Goal: Task Accomplishment & Management: Complete application form

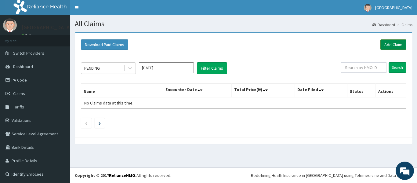
click at [382, 43] on link "Add Claim" at bounding box center [394, 44] width 26 height 10
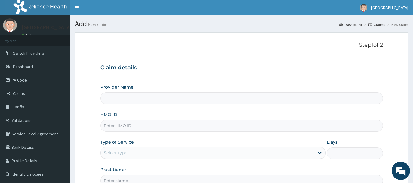
type input "[GEOGRAPHIC_DATA]"
click at [123, 126] on input "HMO ID" at bounding box center [241, 126] width 283 height 12
type input "EIS/10942/A"
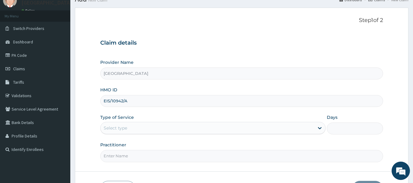
scroll to position [61, 0]
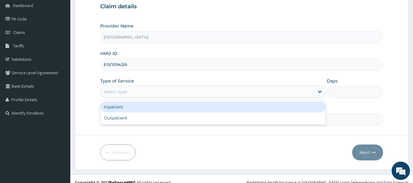
click at [132, 93] on div "Select type" at bounding box center [208, 92] width 214 height 10
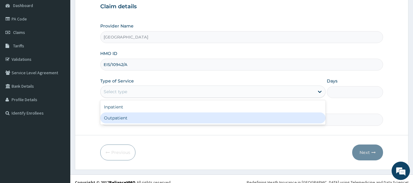
drag, startPoint x: 135, startPoint y: 117, endPoint x: 159, endPoint y: 117, distance: 24.1
click at [136, 117] on div "Outpatient" at bounding box center [212, 117] width 225 height 11
type input "1"
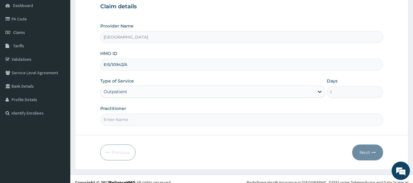
click at [199, 116] on input "Practitioner" at bounding box center [241, 120] width 283 height 12
type input "DR ADENOWO"
click at [360, 154] on button "Next" at bounding box center [367, 153] width 31 height 16
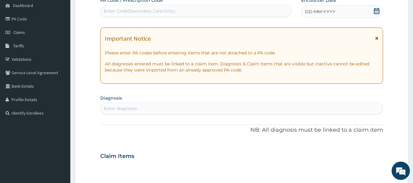
scroll to position [0, 0]
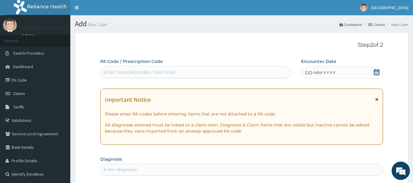
click at [377, 73] on icon at bounding box center [376, 72] width 6 height 6
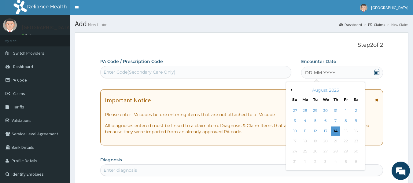
click at [193, 73] on div "Enter Code(Secondary Care Only)" at bounding box center [196, 72] width 191 height 10
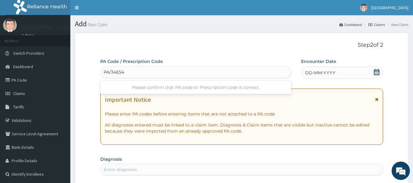
type input "PA/34E549"
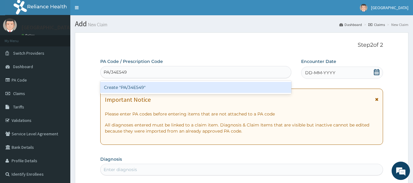
click at [133, 86] on div "Create "PA/34E549"" at bounding box center [195, 87] width 191 height 11
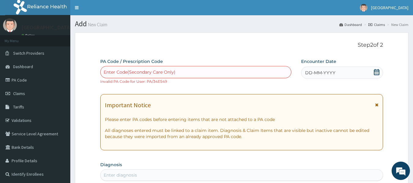
click at [376, 73] on icon at bounding box center [376, 72] width 6 height 6
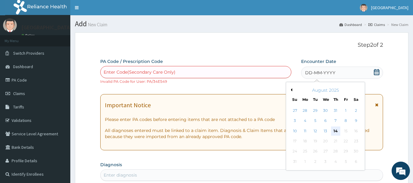
click at [335, 130] on div "14" at bounding box center [335, 130] width 9 height 9
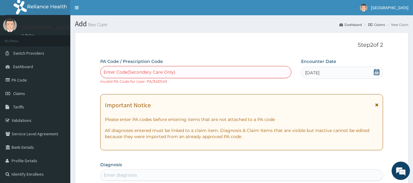
click at [176, 72] on div "Enter Code(Secondary Care Only)" at bounding box center [196, 72] width 191 height 10
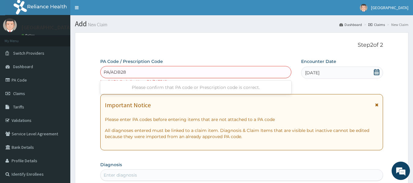
type input "PA/ADB280"
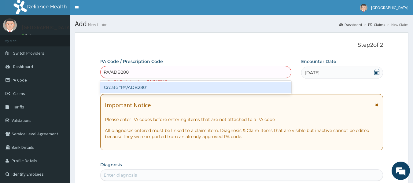
click at [137, 85] on div "Create "PA/ADB280"" at bounding box center [195, 87] width 191 height 11
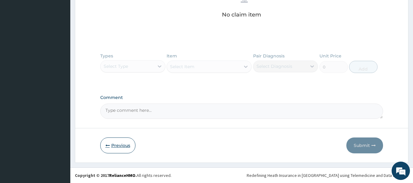
click at [117, 146] on button "Previous" at bounding box center [117, 145] width 35 height 16
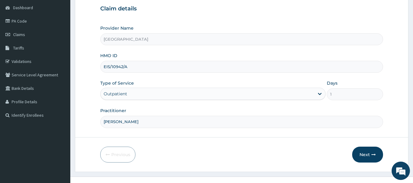
scroll to position [68, 0]
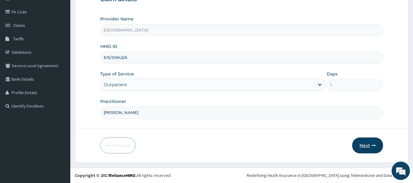
click at [360, 146] on button "Next" at bounding box center [367, 145] width 31 height 16
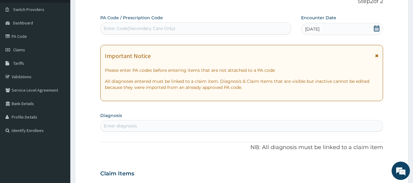
scroll to position [7, 0]
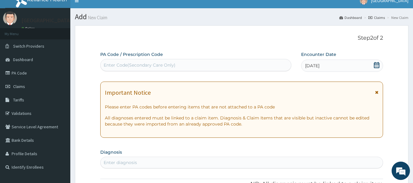
click at [139, 63] on div "Enter Code(Secondary Care Only)" at bounding box center [140, 65] width 72 height 6
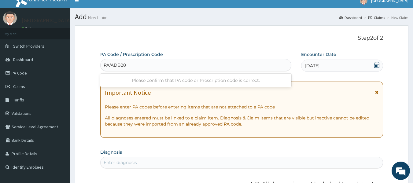
type input "PA/ADB280"
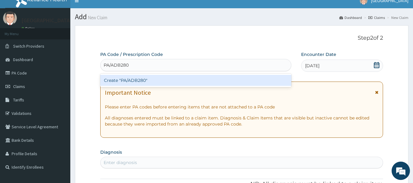
click at [137, 79] on div "Create "PA/ADB280"" at bounding box center [195, 80] width 191 height 11
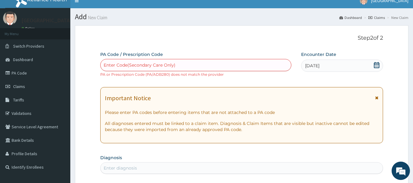
scroll to position [0, 0]
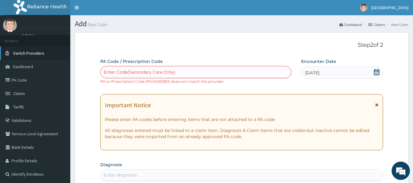
click at [22, 51] on span "Switch Providers" at bounding box center [28, 52] width 31 height 5
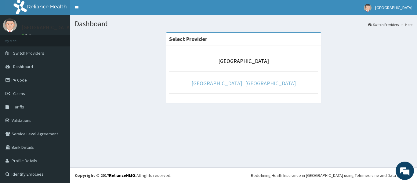
click at [233, 80] on link "Rolayo Medical Centre -Annex" at bounding box center [244, 83] width 104 height 7
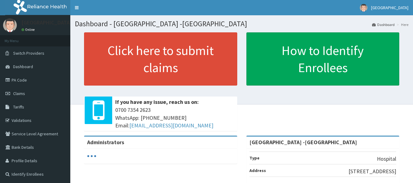
click at [22, 79] on link "PA Code" at bounding box center [35, 79] width 70 height 13
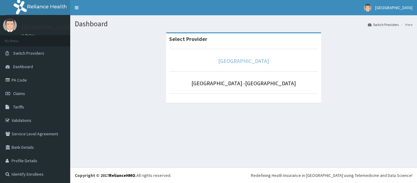
click at [237, 61] on link "[GEOGRAPHIC_DATA]" at bounding box center [243, 60] width 51 height 7
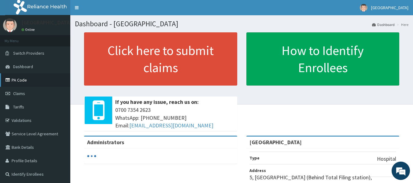
click at [21, 80] on link "PA Code" at bounding box center [35, 79] width 70 height 13
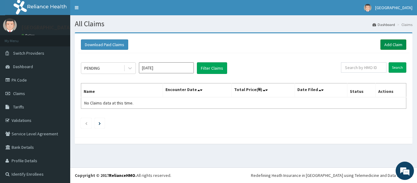
click at [381, 46] on link "Add Claim" at bounding box center [394, 44] width 26 height 10
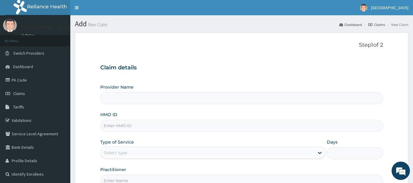
type input "[GEOGRAPHIC_DATA]"
click at [136, 126] on input "HMO ID" at bounding box center [241, 126] width 283 height 12
type input "EIS/10942/A"
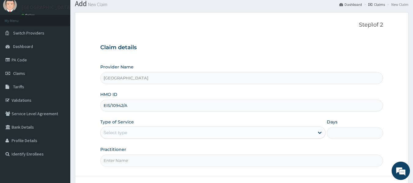
scroll to position [31, 0]
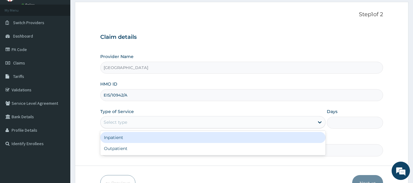
click at [138, 123] on div "Select type" at bounding box center [208, 122] width 214 height 10
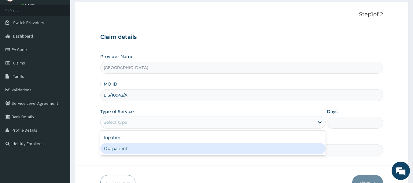
click at [140, 146] on div "Outpatient" at bounding box center [212, 148] width 225 height 11
type input "1"
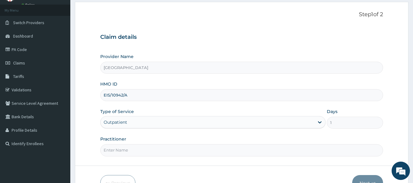
scroll to position [0, 0]
click at [146, 148] on input "Practitioner" at bounding box center [241, 150] width 283 height 12
type input "DR ADENOWO"
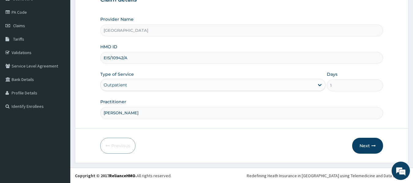
scroll to position [68, 0]
click at [356, 145] on button "Next" at bounding box center [367, 145] width 31 height 16
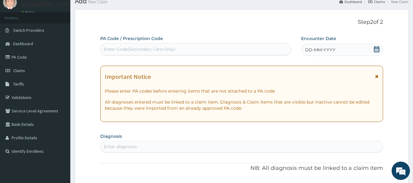
scroll to position [7, 0]
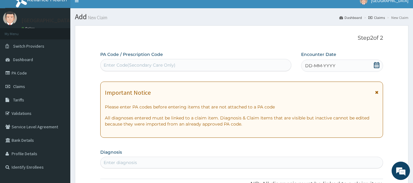
click at [136, 68] on div "Enter Code(Secondary Care Only)" at bounding box center [140, 65] width 72 height 6
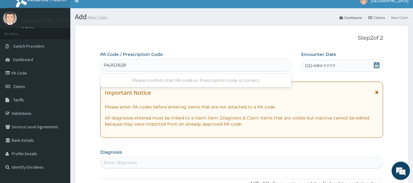
type input "PA/ADB280"
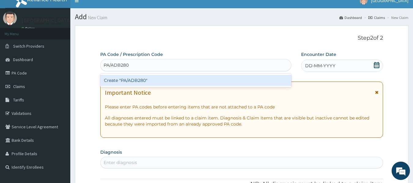
click at [134, 80] on div "Create "PA/ADB280"" at bounding box center [195, 80] width 191 height 11
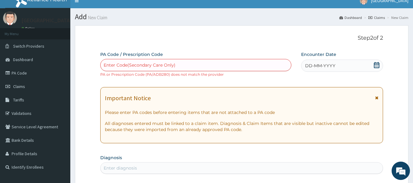
click at [130, 65] on div "Enter Code(Secondary Care Only)" at bounding box center [140, 65] width 72 height 6
click at [166, 68] on div "Enter Code(Secondary Care Only)" at bounding box center [196, 65] width 191 height 10
paste input "PA/ADB280"
type input "PA/ADB280"
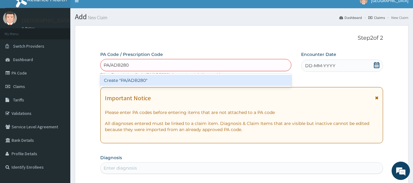
click at [148, 81] on div "Create "PA/ADB280"" at bounding box center [195, 80] width 191 height 11
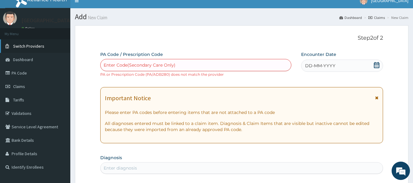
click at [24, 46] on span "Switch Providers" at bounding box center [28, 45] width 31 height 5
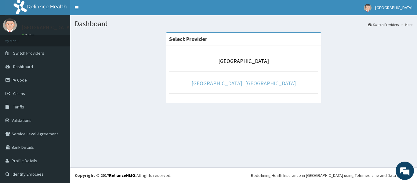
click at [231, 85] on link "Rolayo Medical Centre -Annex" at bounding box center [244, 83] width 104 height 7
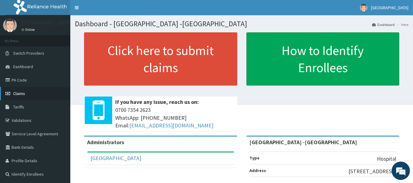
click at [24, 93] on span "Claims" at bounding box center [19, 93] width 12 height 5
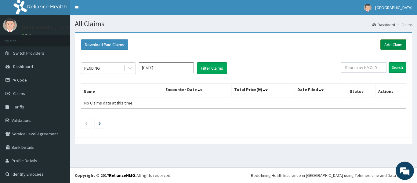
click at [384, 45] on link "Add Claim" at bounding box center [394, 44] width 26 height 10
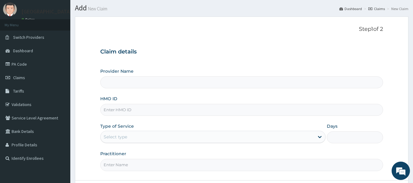
scroll to position [31, 0]
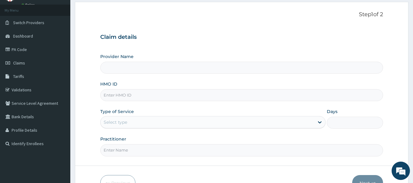
type input "Rolayo Medical Centre -Annex"
click at [139, 92] on input "HMO ID" at bounding box center [241, 95] width 283 height 12
type input "EIS/10942/A"
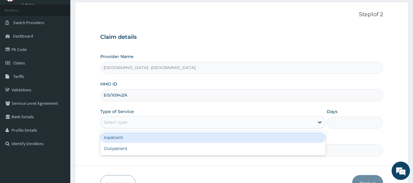
click at [131, 119] on div "Select type" at bounding box center [208, 122] width 214 height 10
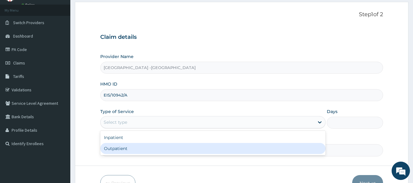
click at [130, 146] on div "Outpatient" at bounding box center [212, 148] width 225 height 11
type input "1"
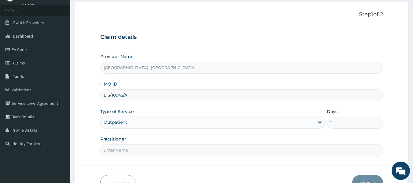
click at [120, 149] on input "Practitioner" at bounding box center [241, 150] width 283 height 12
type input "DR ADENOWO"
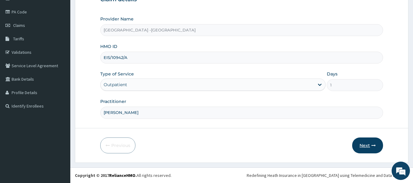
scroll to position [0, 0]
click at [366, 144] on button "Next" at bounding box center [367, 145] width 31 height 16
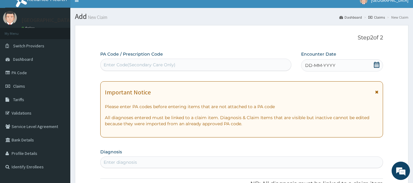
scroll to position [7, 0]
click at [138, 67] on div "Enter Code(Secondary Care Only)" at bounding box center [140, 65] width 72 height 6
paste input "PA/ADB280"
type input "PA/ADB280"
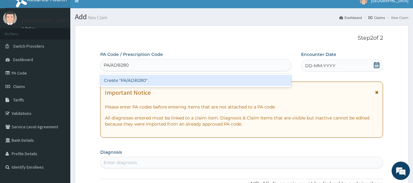
click at [135, 79] on div "Create "PA/ADB280"" at bounding box center [195, 80] width 191 height 11
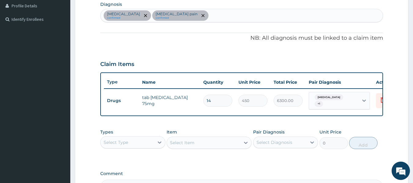
scroll to position [183, 0]
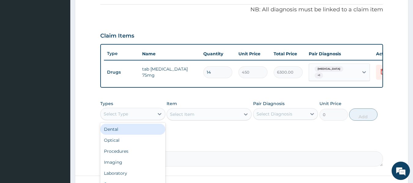
click at [128, 117] on div "Select Type" at bounding box center [127, 114] width 53 height 10
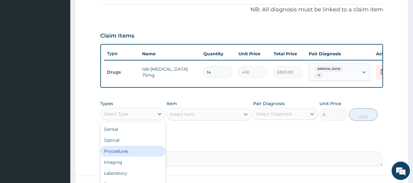
click at [133, 151] on div "Procedures" at bounding box center [132, 151] width 65 height 11
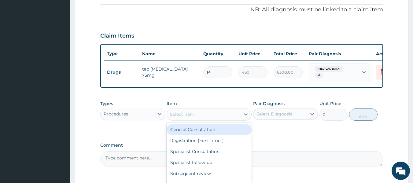
click at [201, 117] on div "Select Item" at bounding box center [203, 114] width 73 height 10
click at [204, 134] on div "General Consultation" at bounding box center [209, 129] width 85 height 11
type input "2500"
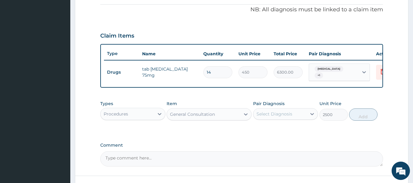
click at [275, 119] on div "Select Diagnosis" at bounding box center [279, 114] width 53 height 10
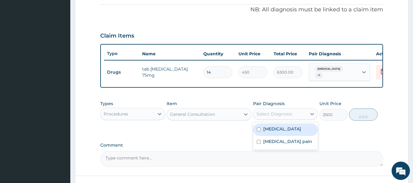
drag, startPoint x: 279, startPoint y: 132, endPoint x: 280, endPoint y: 136, distance: 3.5
click at [279, 132] on label "Neuropathic pain" at bounding box center [282, 129] width 38 height 6
checkbox input "true"
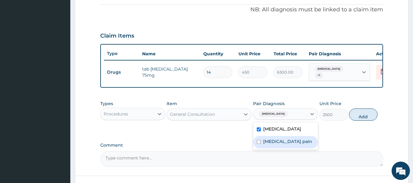
drag, startPoint x: 281, startPoint y: 140, endPoint x: 296, endPoint y: 143, distance: 15.8
click at [281, 141] on label "Musculoskeletal pain" at bounding box center [287, 141] width 49 height 6
checkbox input "true"
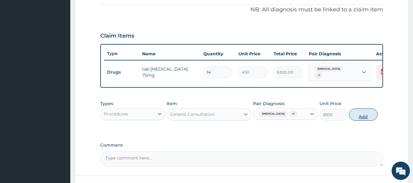
click at [354, 119] on button "Add" at bounding box center [363, 114] width 28 height 12
type input "0"
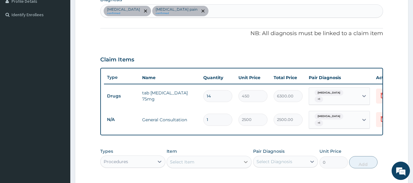
scroll to position [153, 0]
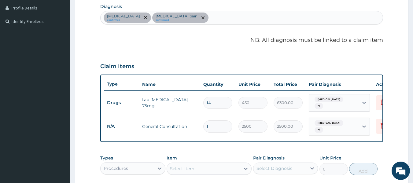
click at [211, 18] on div "Neuropathic pain confirmed Musculoskeletal pain confirmed" at bounding box center [242, 17] width 282 height 13
type input "PLASMOD"
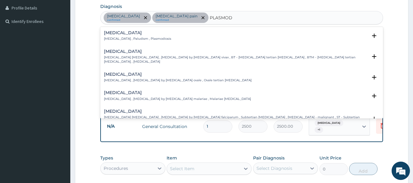
click at [116, 31] on h4 "Malaria" at bounding box center [137, 33] width 67 height 5
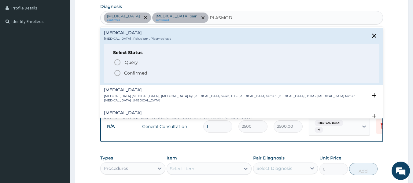
click at [118, 72] on icon "status option filled" at bounding box center [117, 72] width 7 height 7
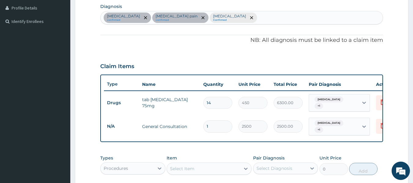
click at [329, 123] on span "Neuropathic pain" at bounding box center [328, 123] width 29 height 6
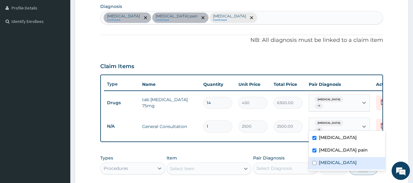
click at [332, 163] on label "Malaria" at bounding box center [338, 162] width 38 height 6
checkbox input "true"
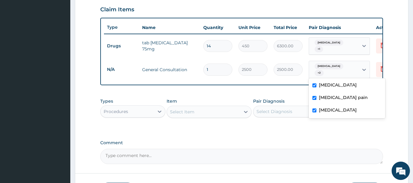
scroll to position [214, 0]
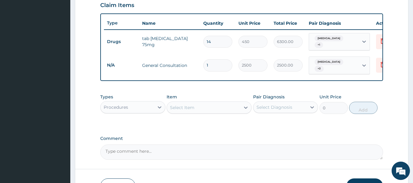
click at [269, 87] on div "PA Code / Prescription Code PA/ADB280 Encounter Date 14-08-2025 Important Notic…" at bounding box center [241, 1] width 283 height 315
click at [157, 108] on icon at bounding box center [159, 107] width 6 height 6
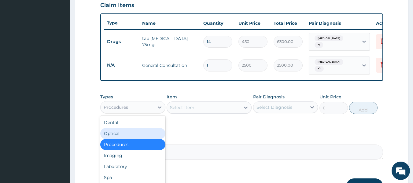
scroll to position [21, 0]
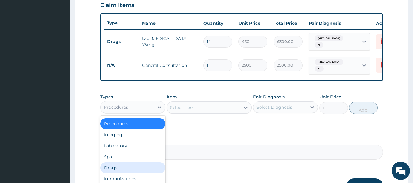
click at [122, 167] on div "Drugs" at bounding box center [132, 167] width 65 height 11
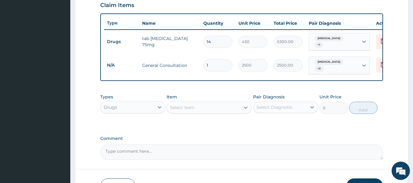
click at [212, 108] on div "Select Item" at bounding box center [203, 108] width 73 height 10
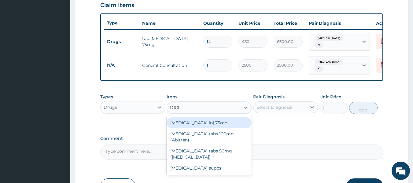
type input "DICLO"
drag, startPoint x: 209, startPoint y: 124, endPoint x: 285, endPoint y: 116, distance: 76.5
click at [209, 124] on div "Diclofenac inj 75mg" at bounding box center [209, 122] width 85 height 11
type input "150"
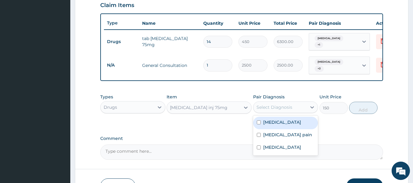
click at [293, 111] on div "Select Diagnosis" at bounding box center [279, 107] width 53 height 10
click at [293, 124] on label "Neuropathic pain" at bounding box center [282, 122] width 38 height 6
checkbox input "true"
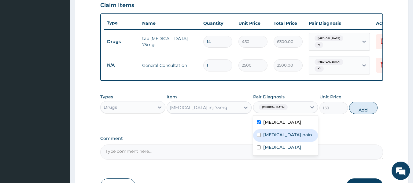
drag, startPoint x: 294, startPoint y: 132, endPoint x: 307, endPoint y: 136, distance: 14.3
click at [294, 133] on div "Musculoskeletal pain" at bounding box center [285, 135] width 65 height 13
checkbox input "true"
click at [356, 112] on button "Add" at bounding box center [363, 108] width 28 height 12
type input "0"
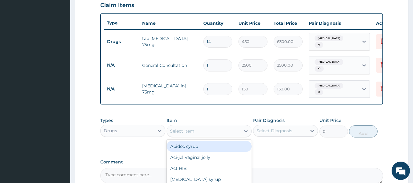
click at [203, 133] on div "Select Item" at bounding box center [203, 131] width 73 height 10
type input "ARTE"
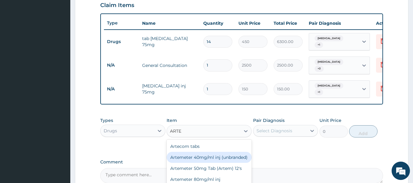
scroll to position [31, 0]
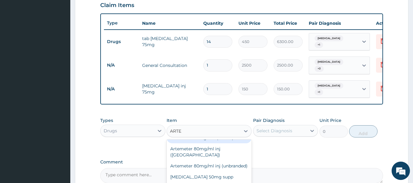
click at [219, 143] on div "Artemeter 50mg Tab (Artem) 12's" at bounding box center [209, 137] width 85 height 11
type input "2000"
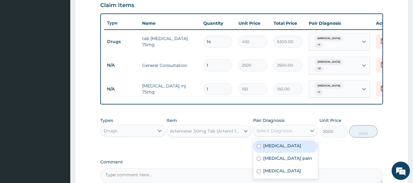
click at [292, 131] on div "Select Diagnosis" at bounding box center [279, 131] width 53 height 10
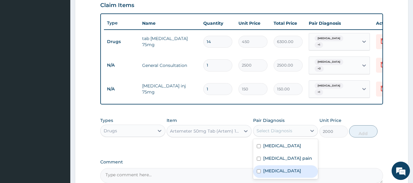
click at [282, 169] on div "Malaria" at bounding box center [285, 171] width 65 height 13
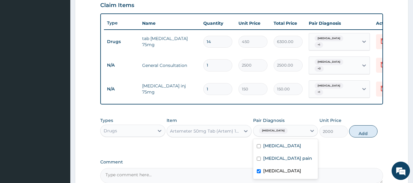
checkbox input "true"
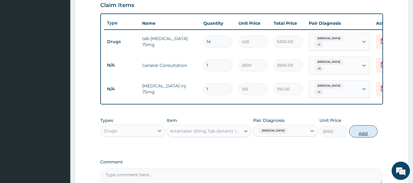
click at [358, 130] on button "Add" at bounding box center [363, 131] width 28 height 12
type input "0"
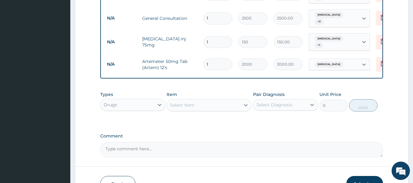
scroll to position [275, 0]
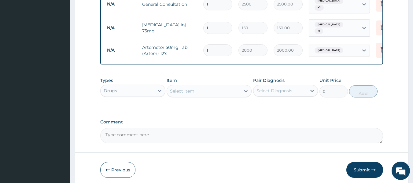
click at [223, 90] on div "Select Item" at bounding box center [203, 91] width 73 height 10
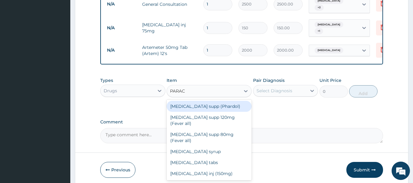
type input "PARACE"
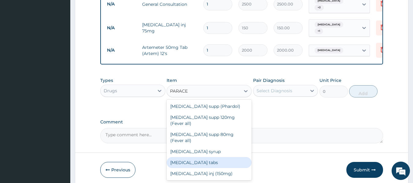
drag, startPoint x: 206, startPoint y: 150, endPoint x: 254, endPoint y: 124, distance: 54.9
click at [206, 157] on div "Paracetamol tabs" at bounding box center [209, 162] width 85 height 11
type input "20"
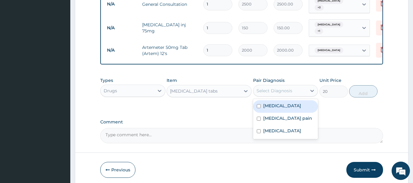
click at [281, 91] on div "Select Diagnosis" at bounding box center [274, 91] width 36 height 6
click at [280, 107] on label "Neuropathic pain" at bounding box center [282, 106] width 38 height 6
checkbox input "true"
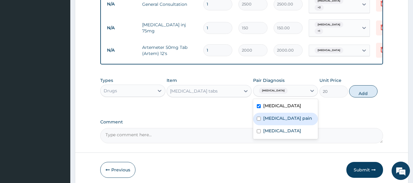
drag, startPoint x: 281, startPoint y: 116, endPoint x: 291, endPoint y: 116, distance: 10.7
click at [281, 116] on label "Musculoskeletal pain" at bounding box center [287, 118] width 49 height 6
checkbox input "true"
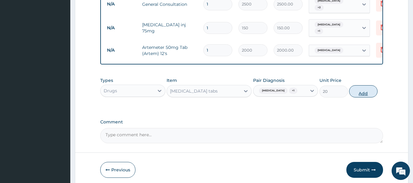
click at [361, 91] on button "Add" at bounding box center [363, 91] width 28 height 12
type input "0"
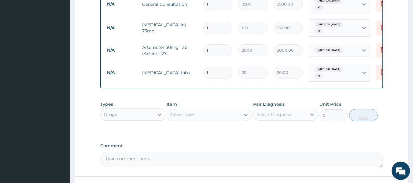
type input "18"
type input "360.00"
type input "18"
click at [222, 110] on div "Select Item" at bounding box center [203, 115] width 73 height 10
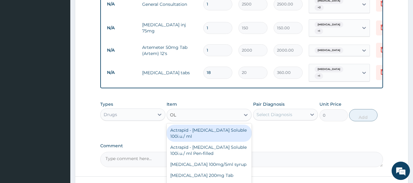
type input "OLF"
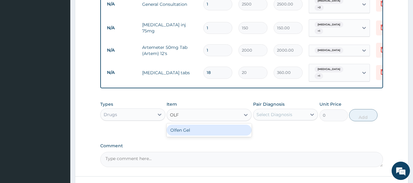
click at [200, 125] on div "Olfen Gel" at bounding box center [209, 130] width 85 height 11
type input "1706.25"
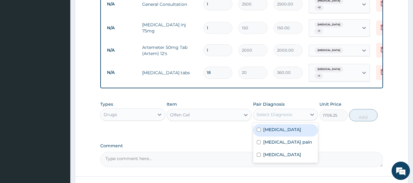
click at [272, 109] on div "Select Diagnosis" at bounding box center [285, 115] width 65 height 12
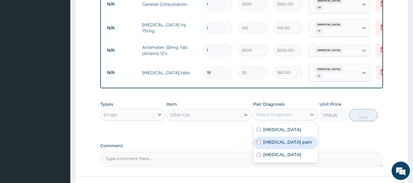
click at [276, 140] on label "Musculoskeletal pain" at bounding box center [287, 142] width 49 height 6
checkbox input "true"
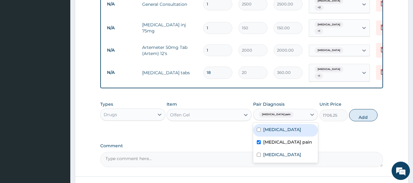
click at [278, 128] on label "Neuropathic pain" at bounding box center [282, 129] width 38 height 6
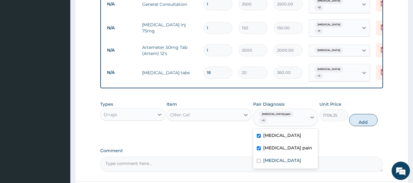
checkbox input "true"
click at [361, 114] on button "Add" at bounding box center [363, 120] width 28 height 12
type input "0"
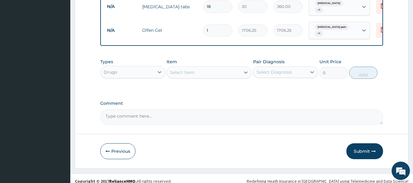
scroll to position [344, 0]
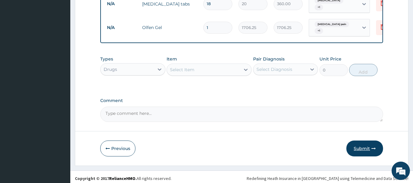
click at [367, 145] on button "Submit" at bounding box center [364, 149] width 37 height 16
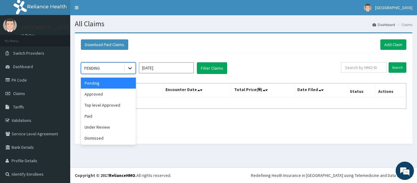
click at [129, 70] on icon at bounding box center [130, 68] width 6 height 6
click at [123, 92] on div "Approved" at bounding box center [108, 94] width 55 height 11
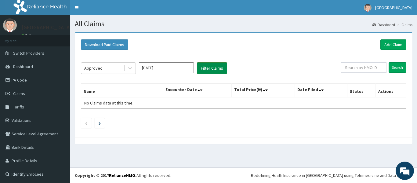
click at [214, 68] on button "Filter Claims" at bounding box center [212, 68] width 30 height 12
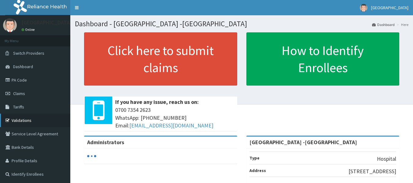
click at [19, 121] on link "Validations" at bounding box center [35, 120] width 70 height 13
